Goal: Task Accomplishment & Management: Manage account settings

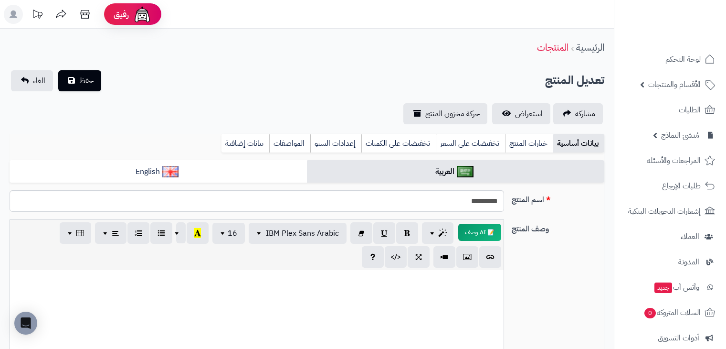
select select
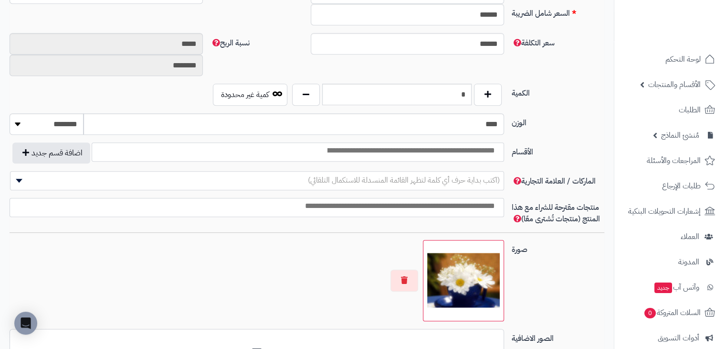
scroll to position [661, 0]
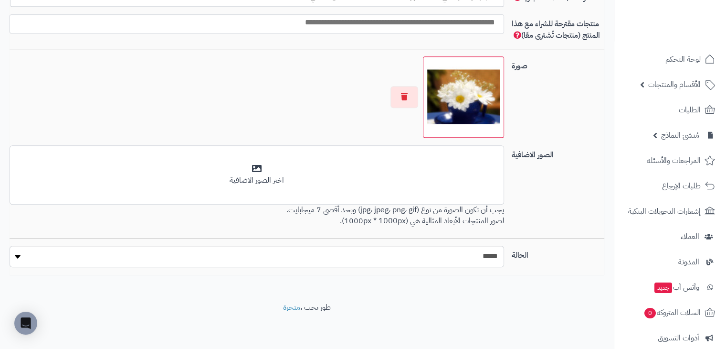
click at [578, 122] on div "صورة اختر الصورة الأساسية" at bounding box center [307, 100] width 603 height 89
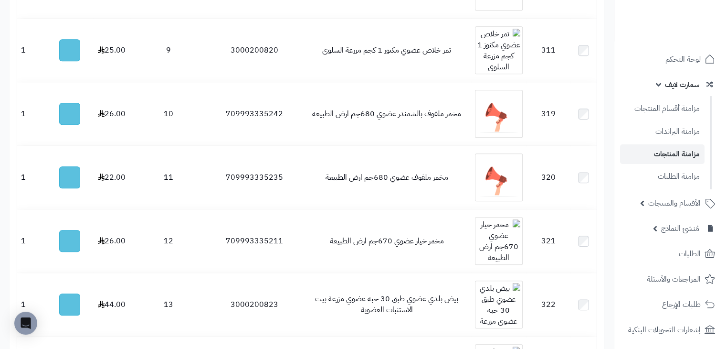
scroll to position [910, 0]
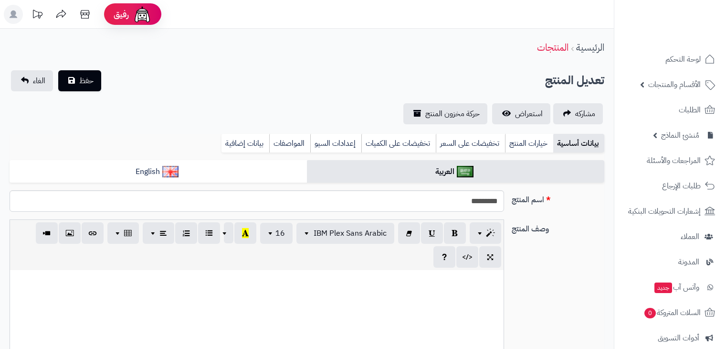
select select
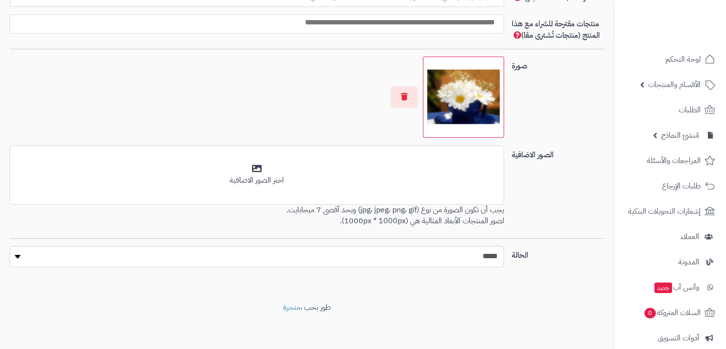
scroll to position [661, 0]
